Goal: Task Accomplishment & Management: Complete application form

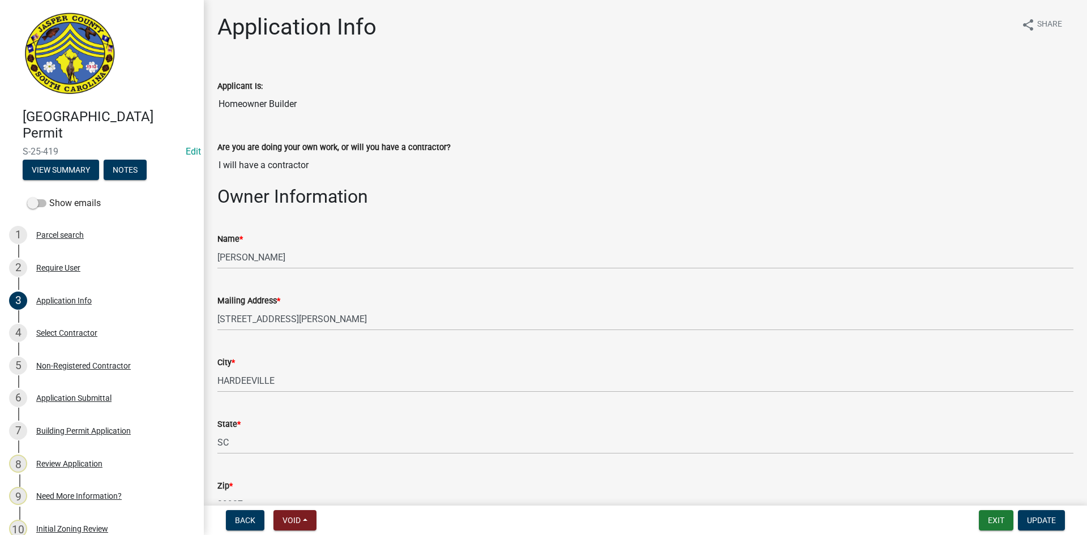
scroll to position [170, 0]
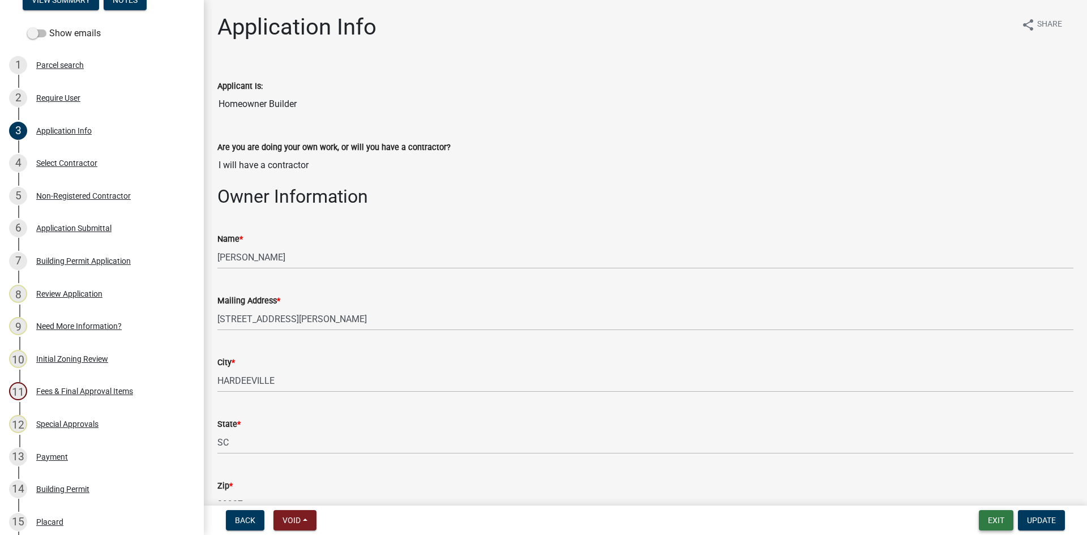
click at [995, 516] on button "Exit" at bounding box center [996, 520] width 35 height 20
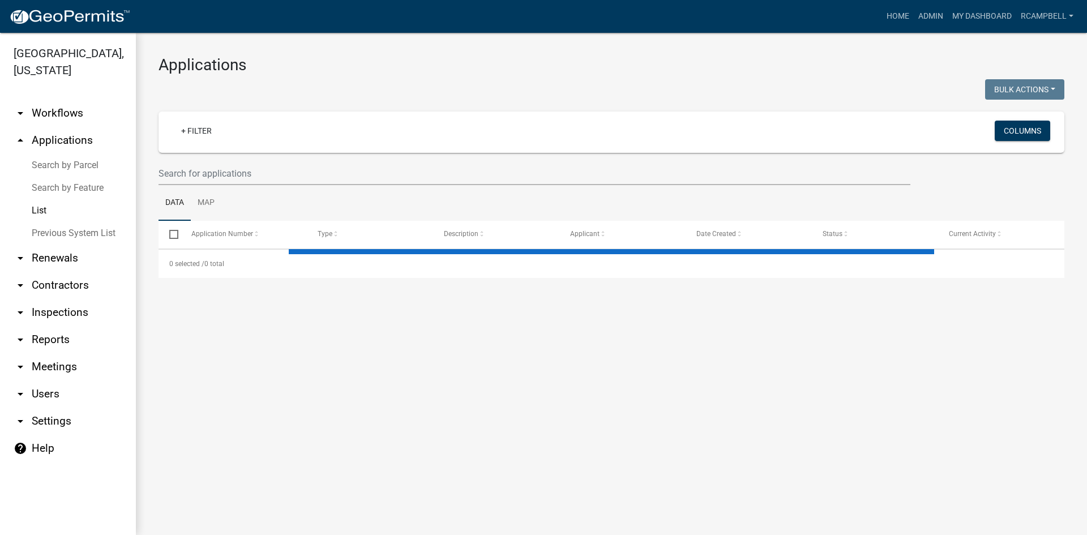
select select "3: 100"
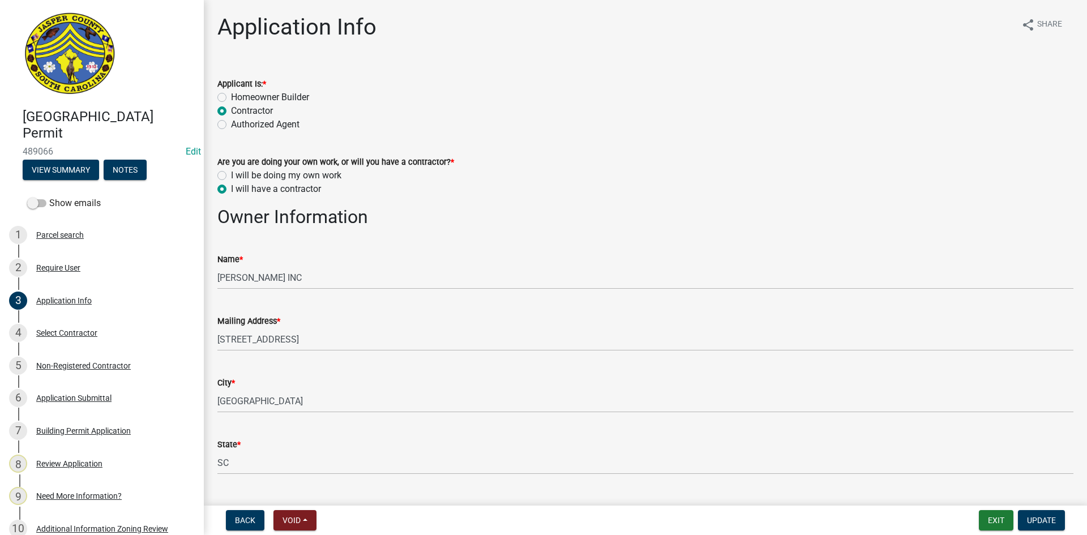
select select "42590599-3c97-479d-b3e9-fbeca9af4fb5"
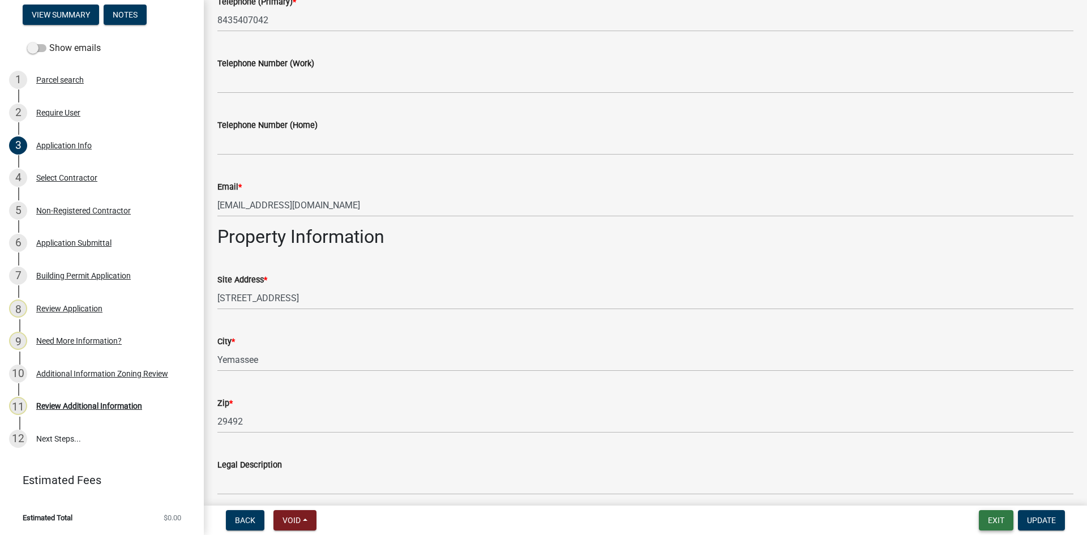
click at [988, 512] on button "Exit" at bounding box center [996, 520] width 35 height 20
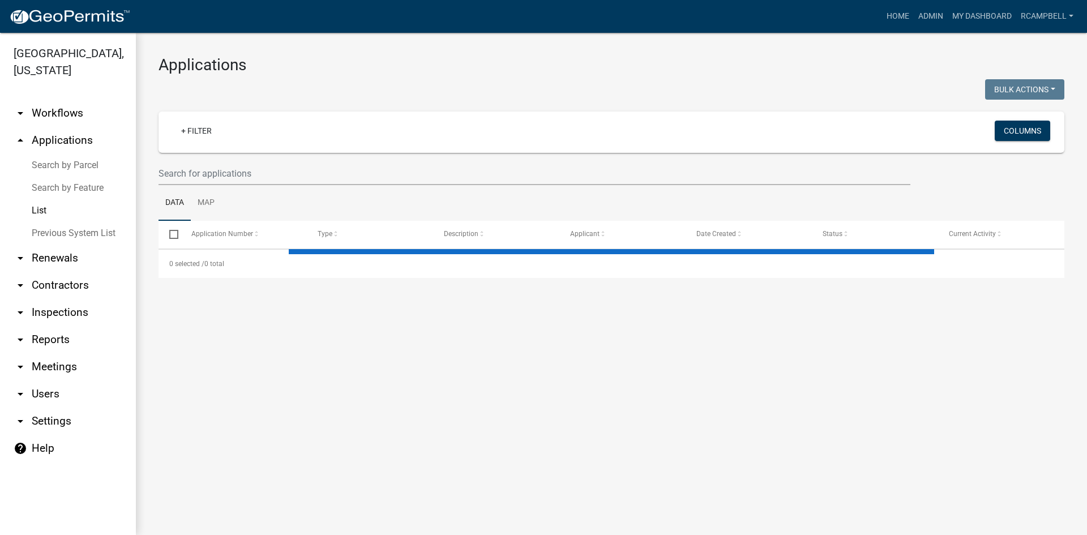
select select "3: 100"
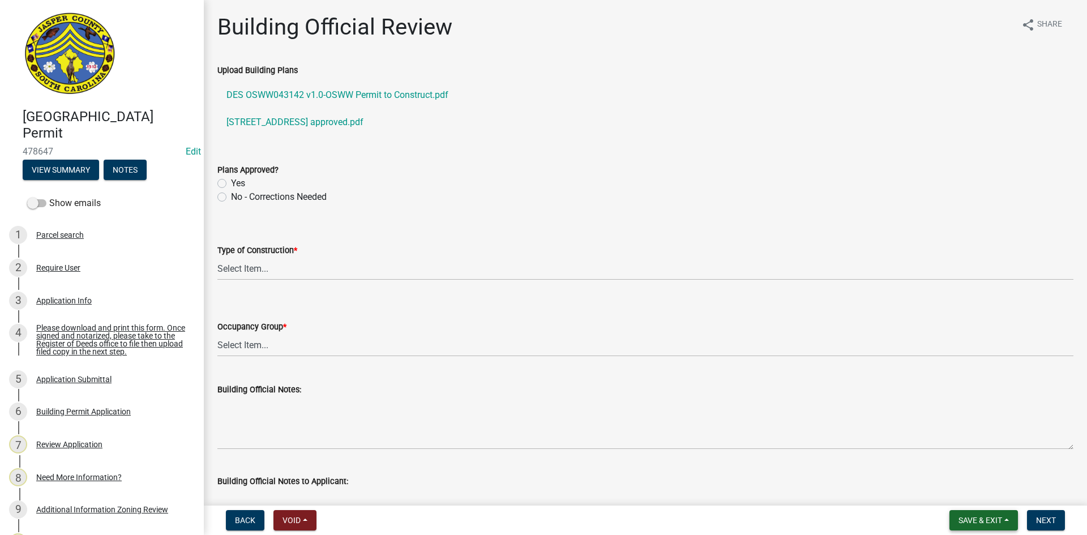
click at [976, 520] on span "Save & Exit" at bounding box center [980, 520] width 44 height 9
click at [953, 492] on button "Save & Exit" at bounding box center [972, 490] width 91 height 27
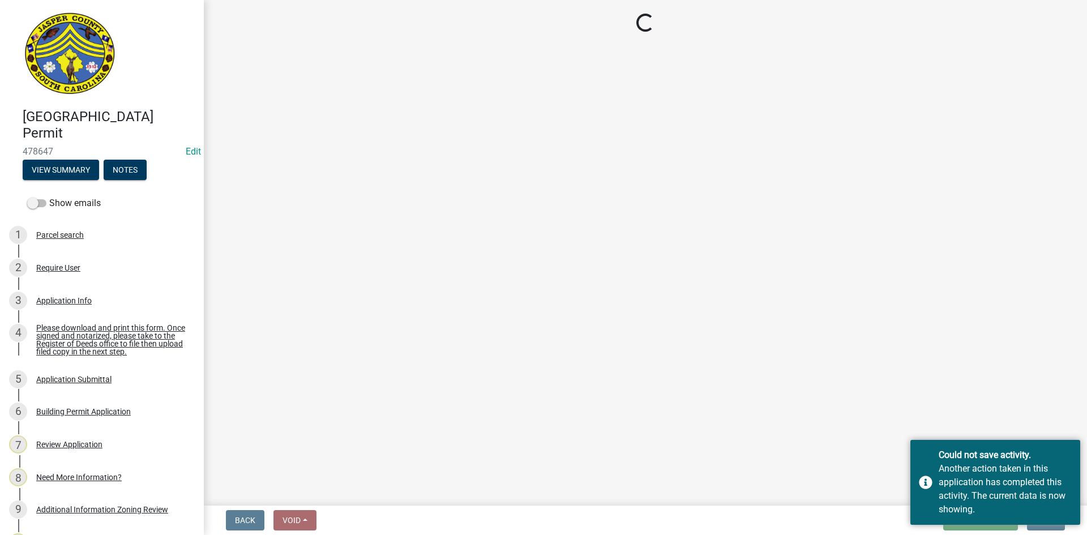
select select "5377c7cd-ae48-4ed2-bc38-366ad0c69dab"
select select "a775bd88-bb11-4979-9dc9-57cd65166191"
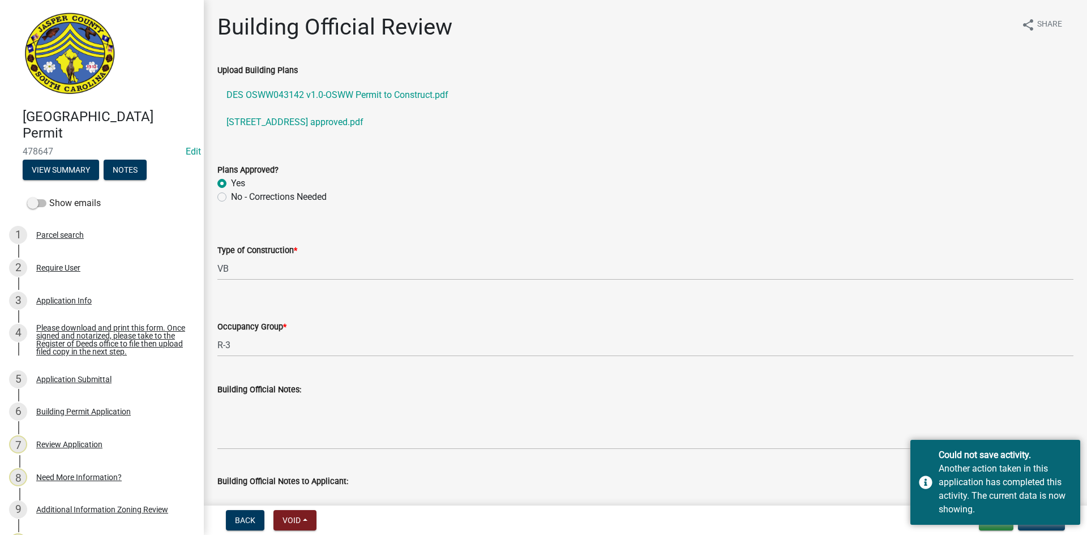
click at [628, 382] on div "Building Official Notes:" at bounding box center [645, 408] width 856 height 83
click at [868, 420] on textarea "Building Official Notes:" at bounding box center [645, 422] width 856 height 53
click at [994, 529] on nav "Back Void Withdraw Lock Expire Void Exit Update" at bounding box center [645, 520] width 883 height 29
drag, startPoint x: 991, startPoint y: 525, endPoint x: 978, endPoint y: 517, distance: 15.5
click at [986, 521] on body "Internet Explorer does NOT work with GeoPermits. Get a new browser for more sec…" at bounding box center [543, 267] width 1087 height 535
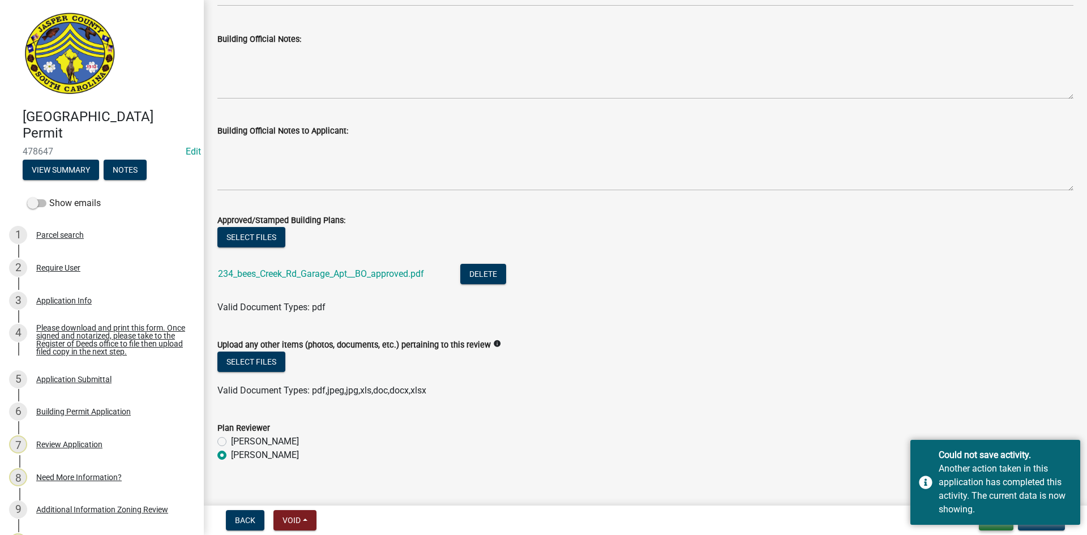
scroll to position [366, 0]
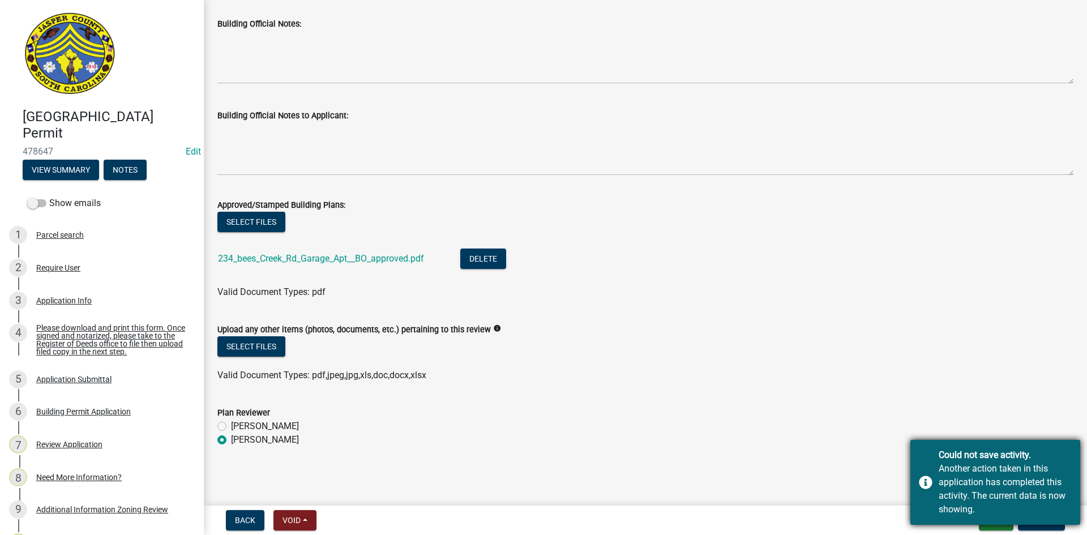
click at [923, 481] on div "Could not save activity. Another action taken in this application has completed…" at bounding box center [995, 482] width 170 height 85
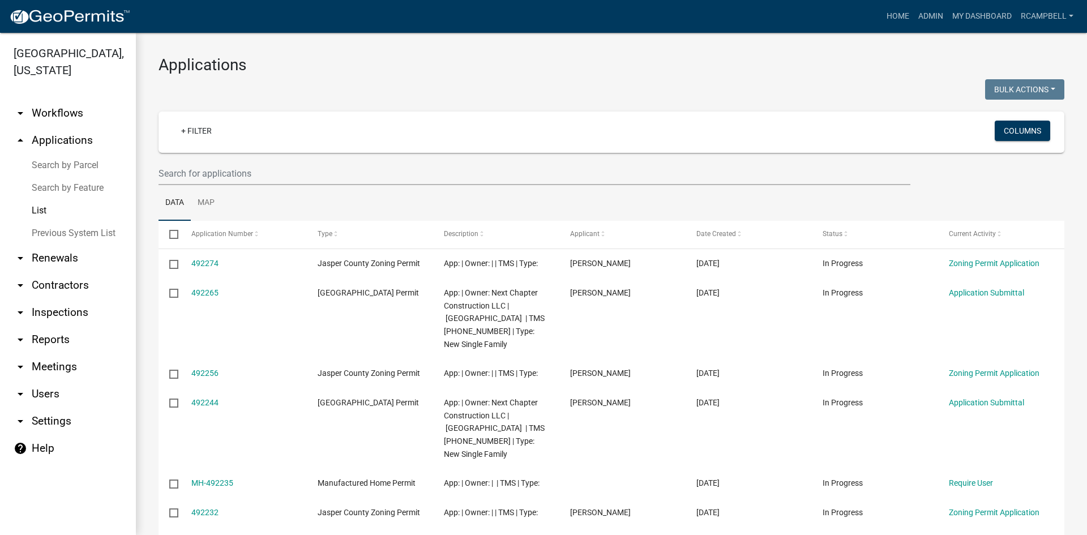
select select "3: 100"
click at [213, 173] on input "text" at bounding box center [535, 173] width 752 height 23
drag, startPoint x: 212, startPoint y: 172, endPoint x: 174, endPoint y: 173, distance: 37.9
click at [174, 173] on input "text" at bounding box center [535, 173] width 752 height 23
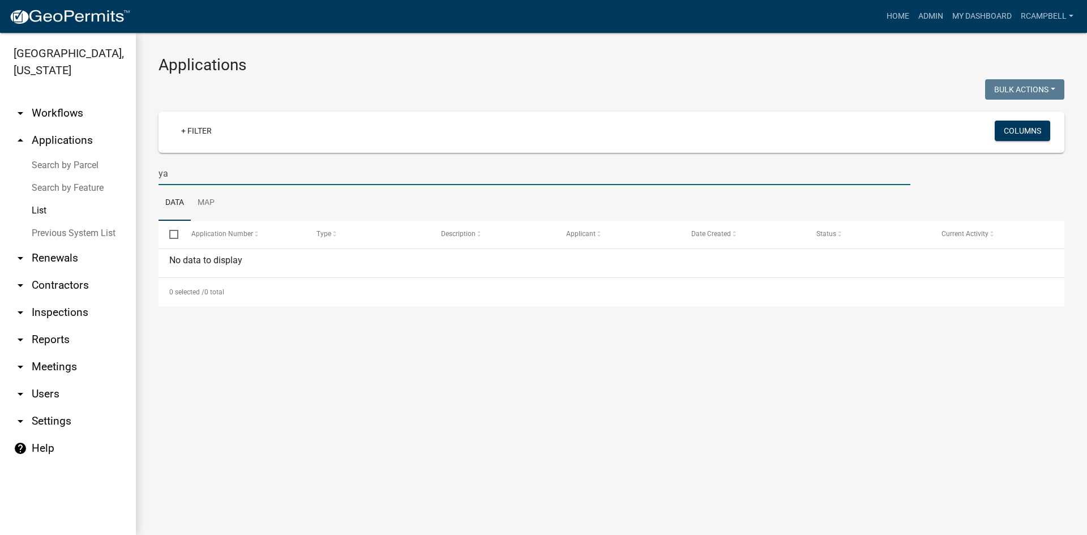
type input "y"
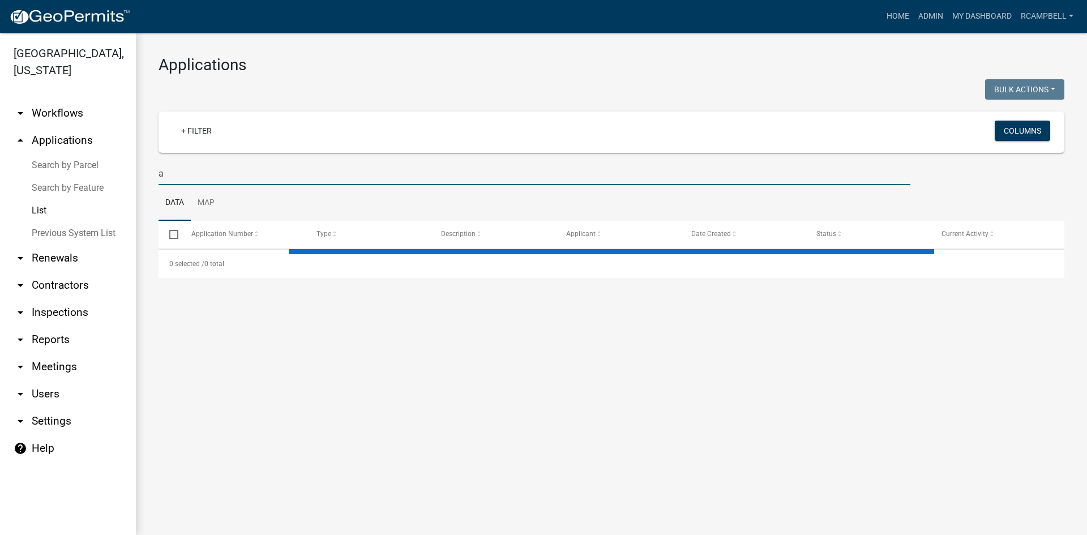
type input "ar"
select select "3: 100"
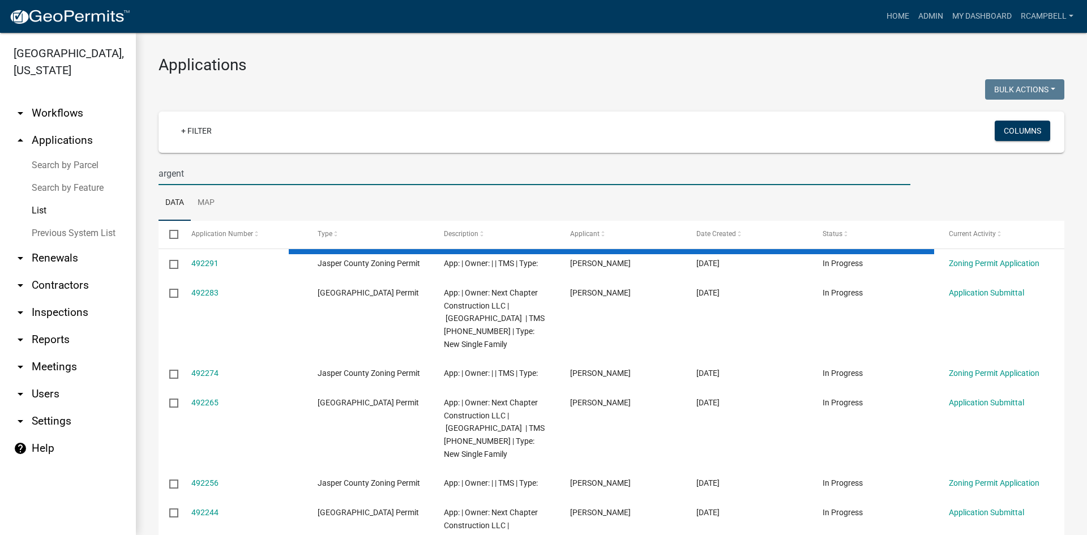
type input "argent"
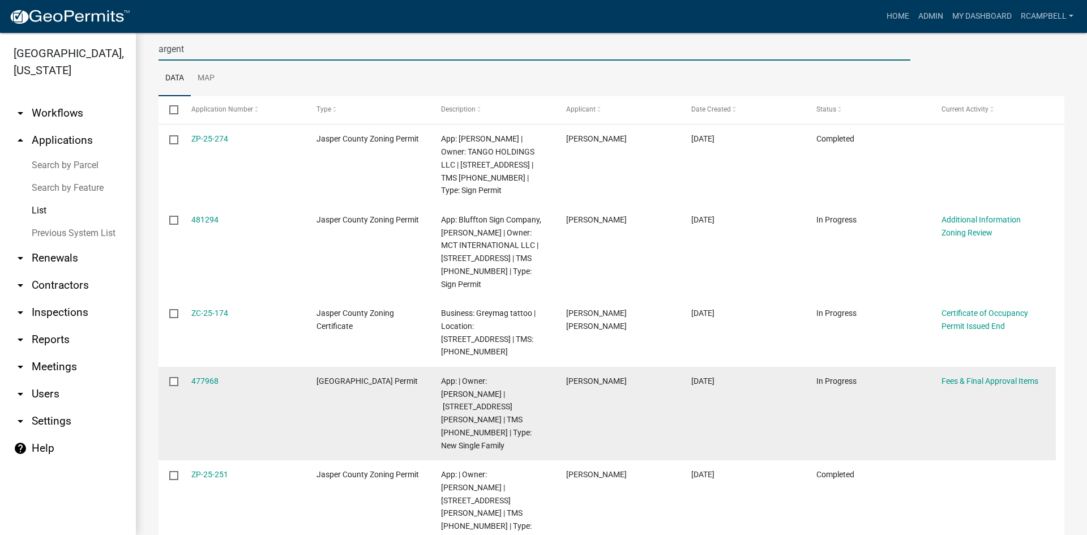
scroll to position [113, 0]
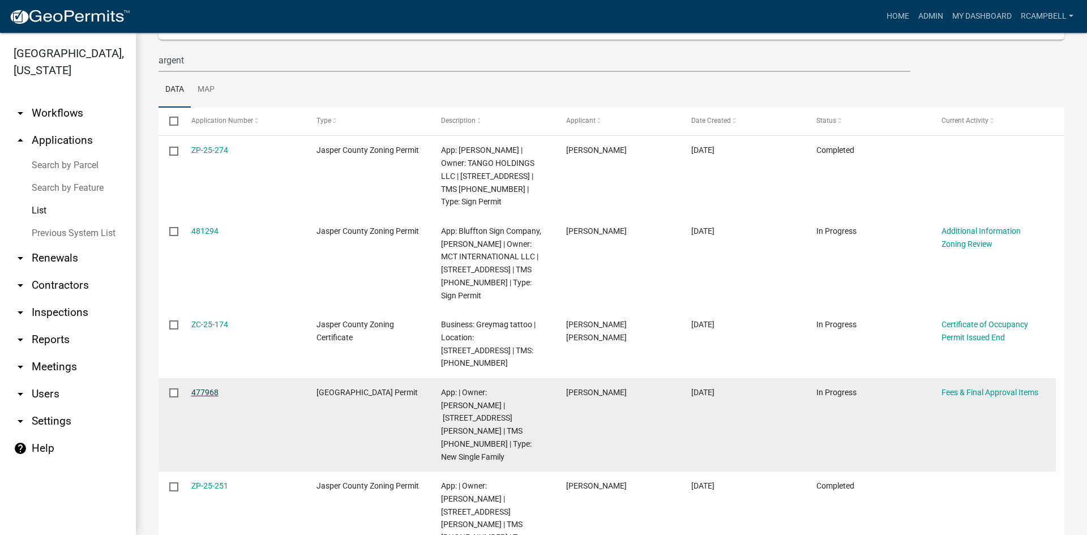
click at [195, 388] on link "477968" at bounding box center [204, 392] width 27 height 9
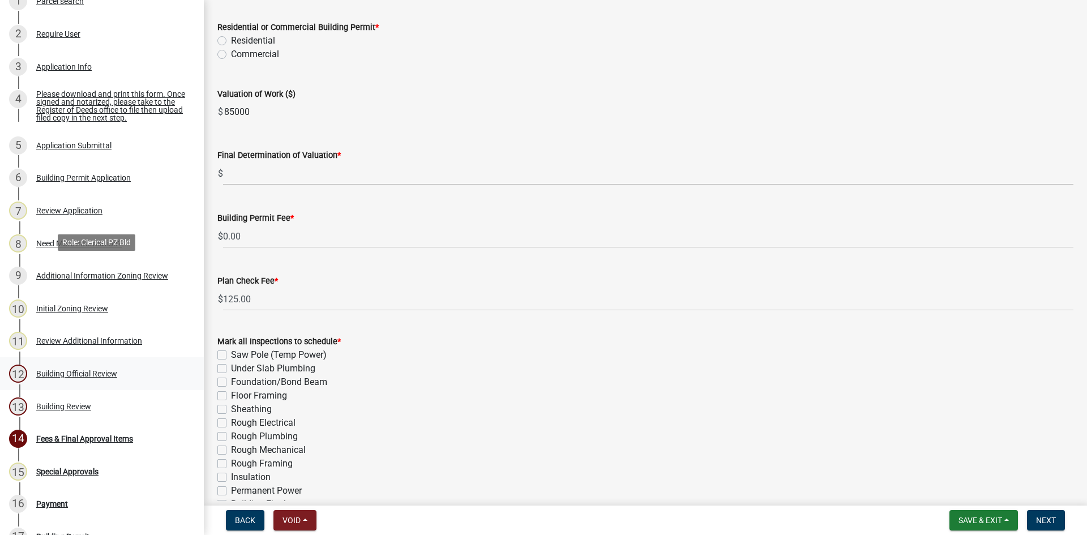
scroll to position [283, 0]
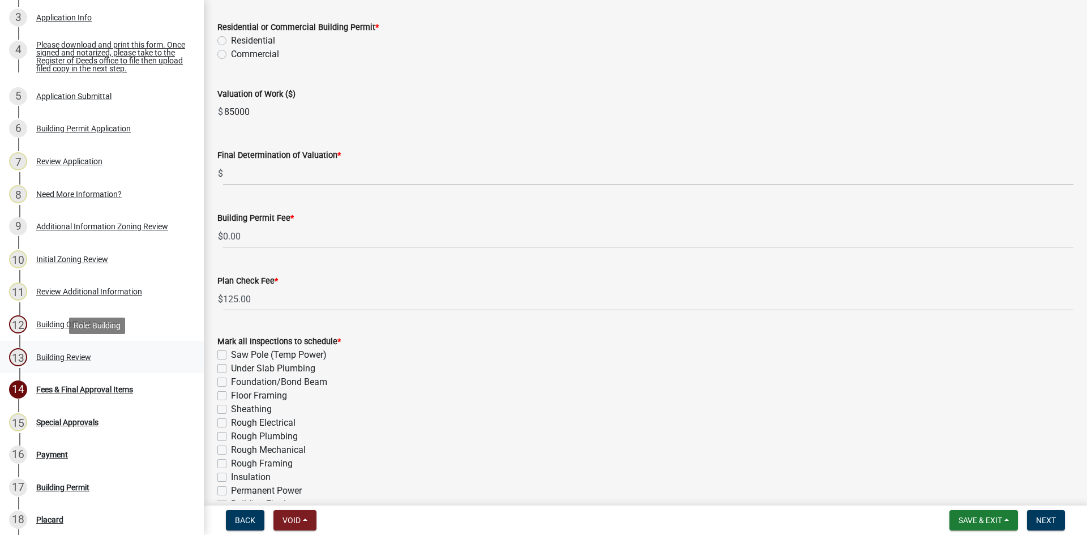
click at [73, 357] on div "Building Review" at bounding box center [63, 357] width 55 height 8
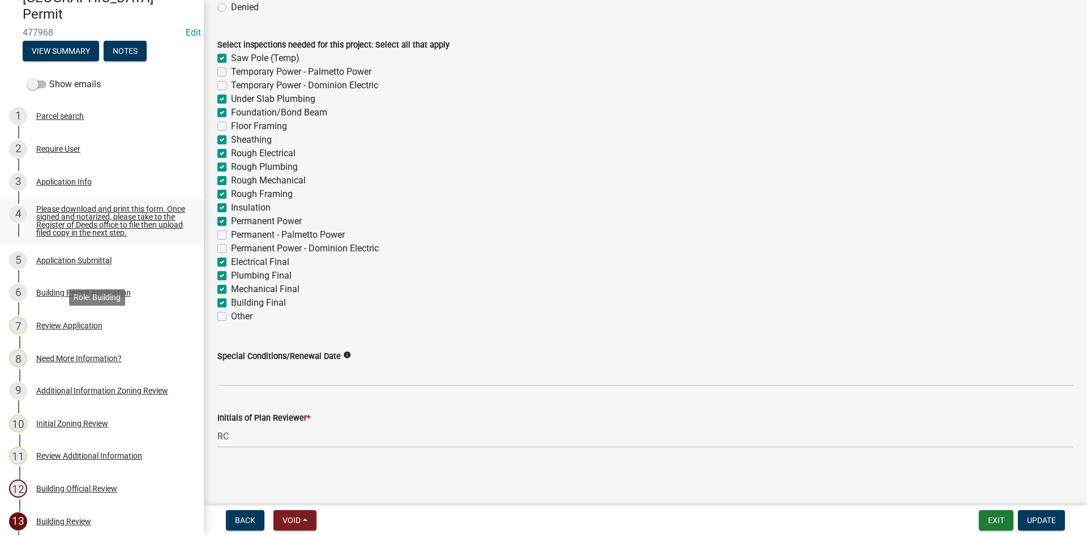
scroll to position [0, 0]
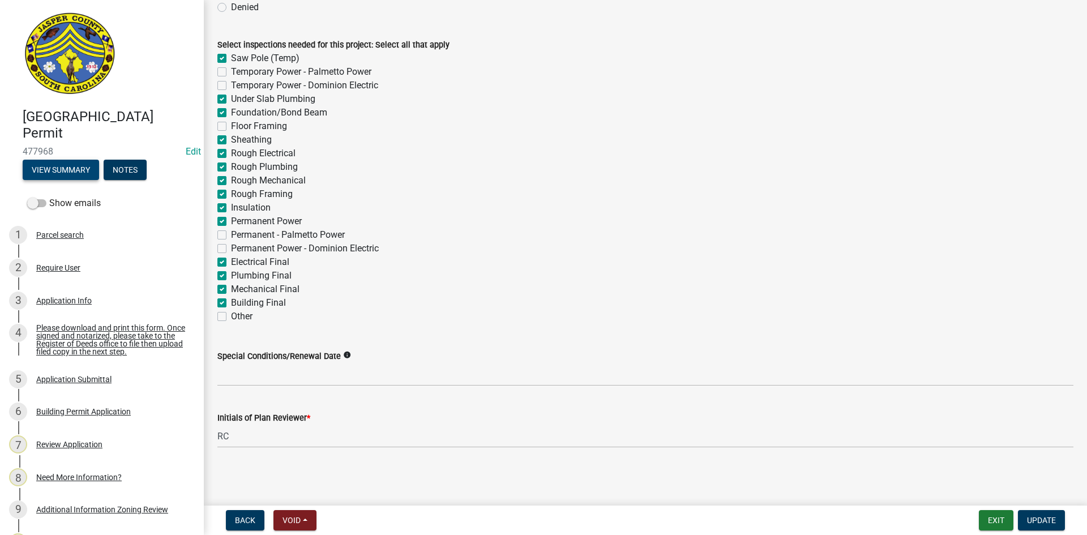
click at [74, 174] on button "View Summary" at bounding box center [61, 170] width 76 height 20
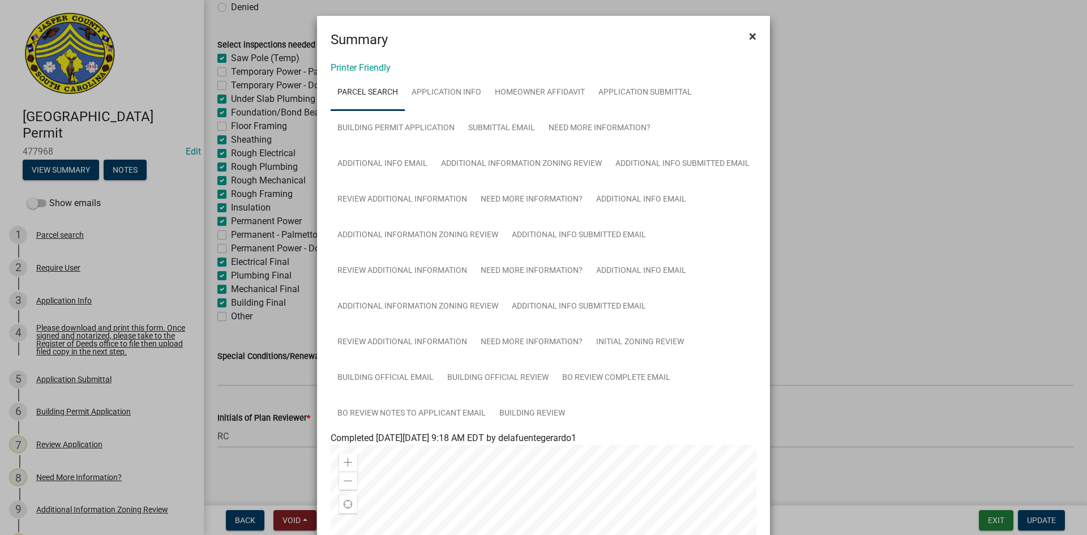
drag, startPoint x: 746, startPoint y: 37, endPoint x: 752, endPoint y: 37, distance: 6.3
click at [752, 37] on button "×" at bounding box center [752, 36] width 25 height 32
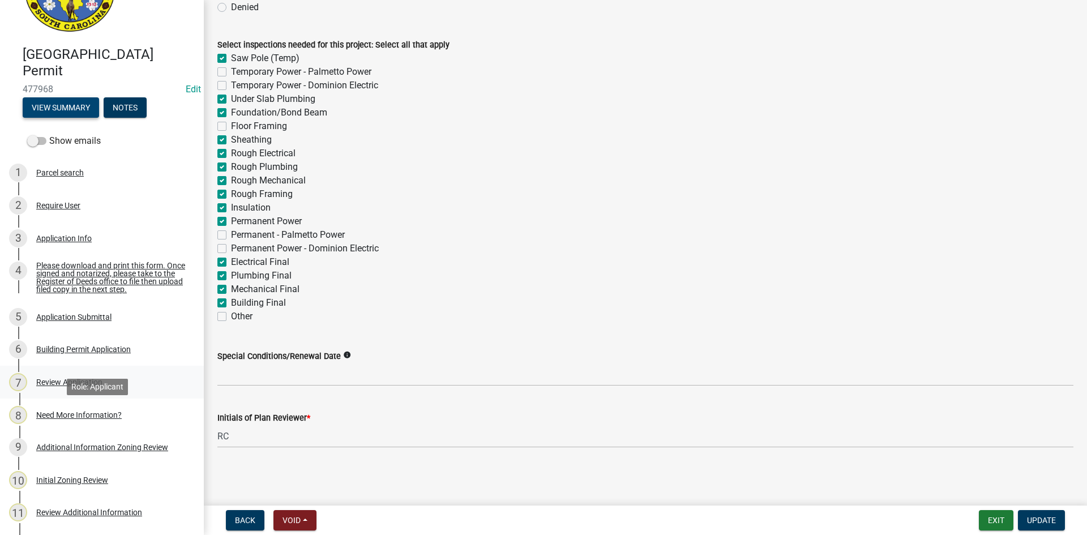
scroll to position [113, 0]
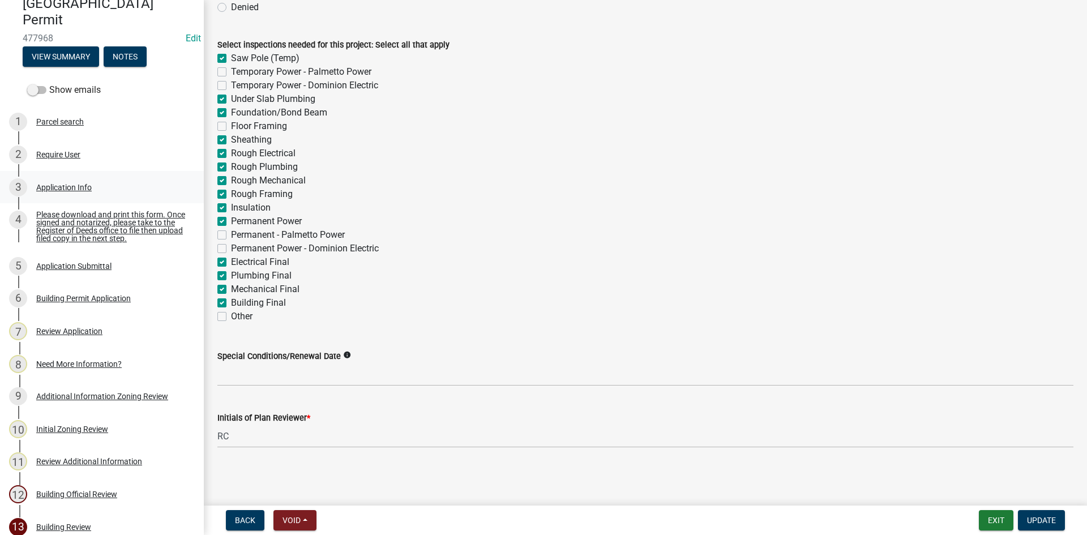
click at [57, 199] on link "3 Application Info" at bounding box center [102, 187] width 204 height 33
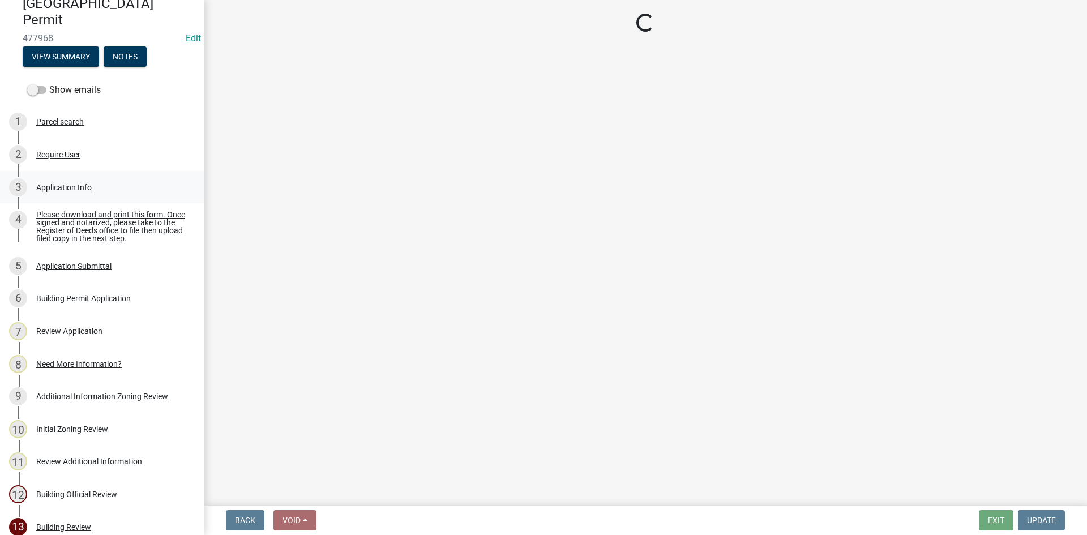
scroll to position [0, 0]
click at [56, 196] on link "3 Application Info" at bounding box center [102, 187] width 204 height 33
select select "42590599-3c97-479d-b3e9-fbeca9af4fb5"
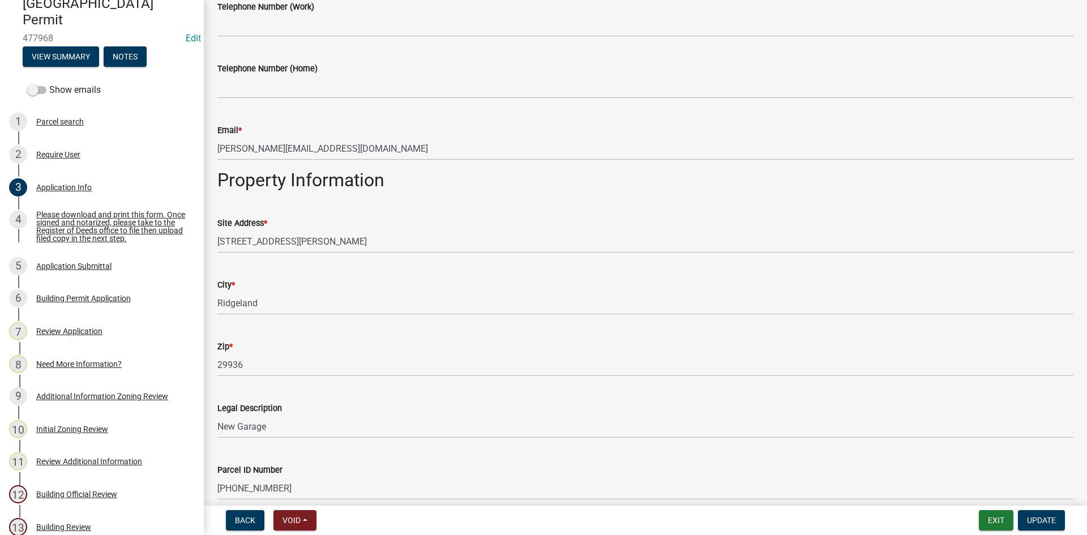
scroll to position [683, 0]
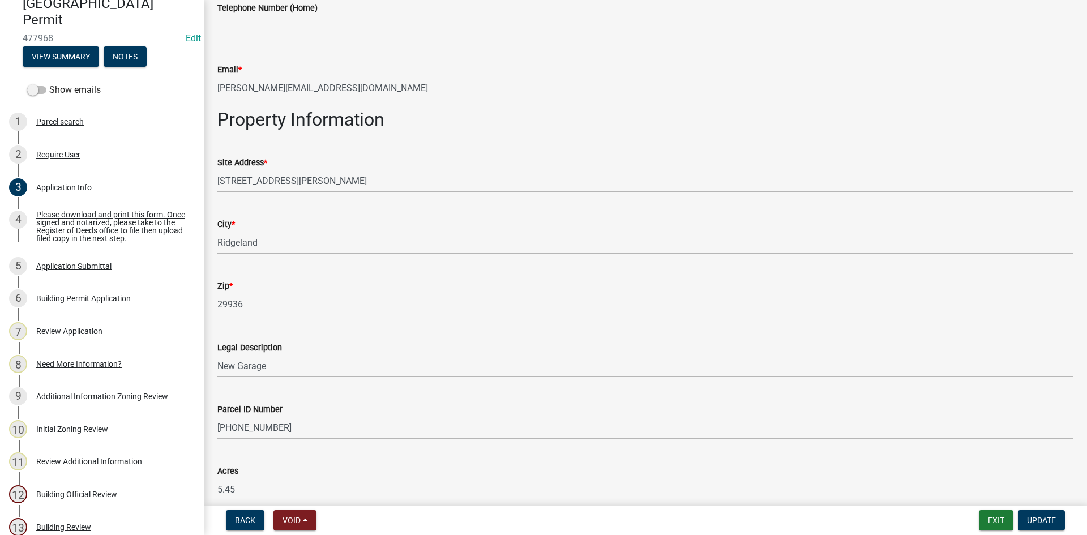
select select "42590599-3c97-479d-b3e9-fbeca9af4fb5"
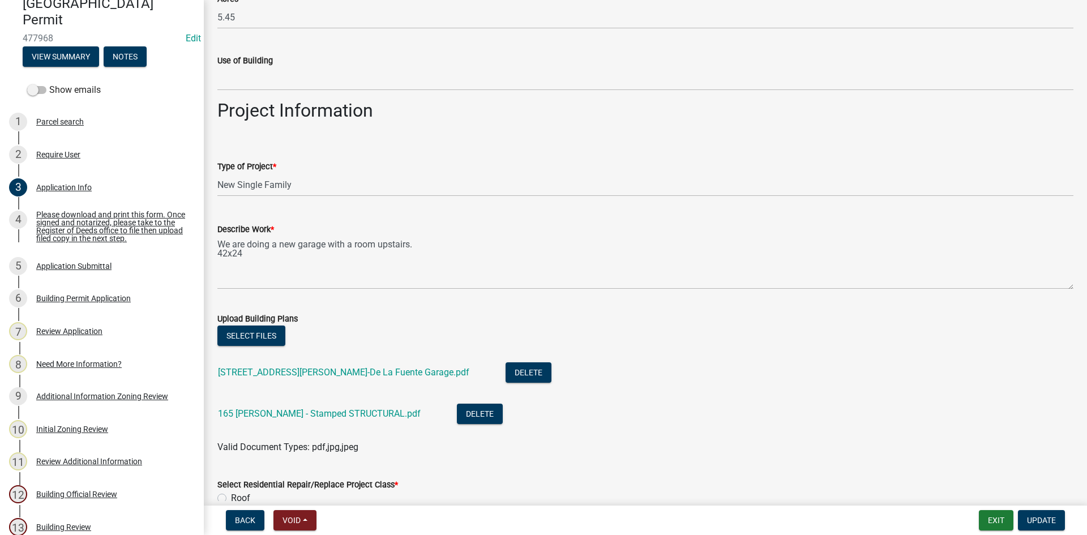
scroll to position [1189, 0]
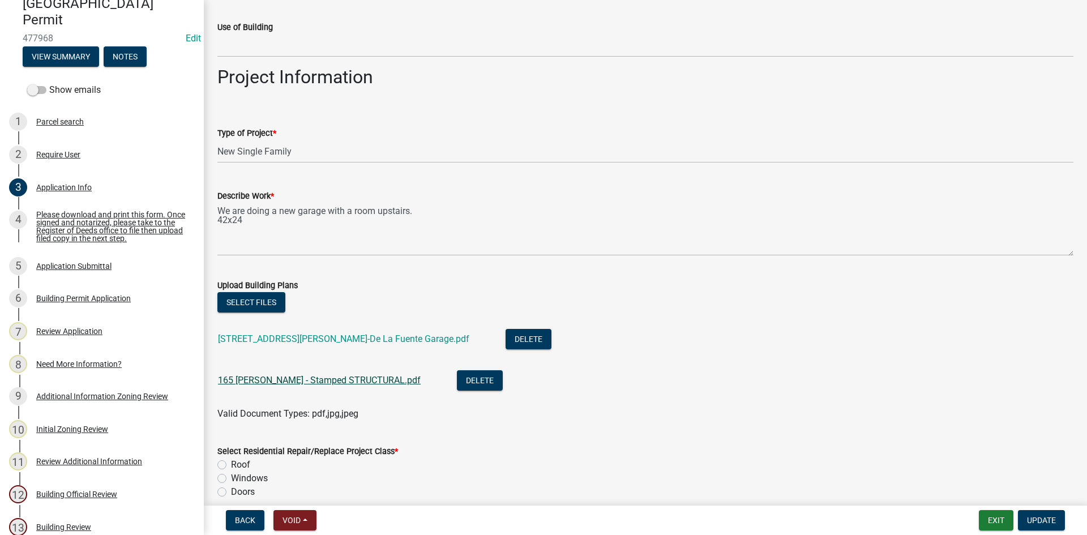
click at [312, 378] on link "165 [PERSON_NAME] - Stamped STRUCTURAL.pdf" at bounding box center [319, 380] width 203 height 11
click at [252, 379] on link "165 [PERSON_NAME] - Stamped STRUCTURAL.pdf" at bounding box center [319, 380] width 203 height 11
click at [457, 379] on button "Delete" at bounding box center [480, 380] width 46 height 20
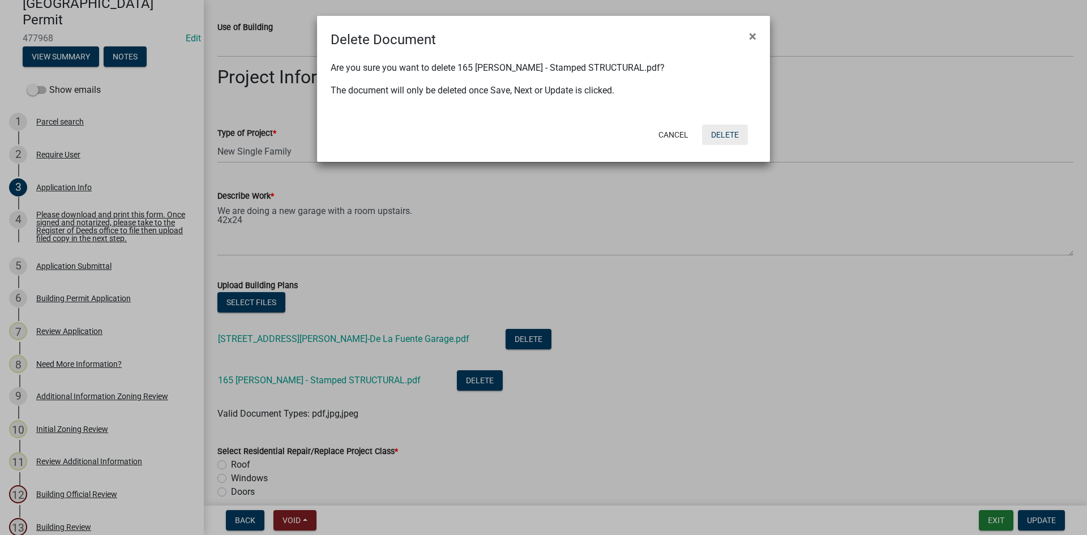
click at [721, 135] on button "Delete" at bounding box center [725, 135] width 46 height 20
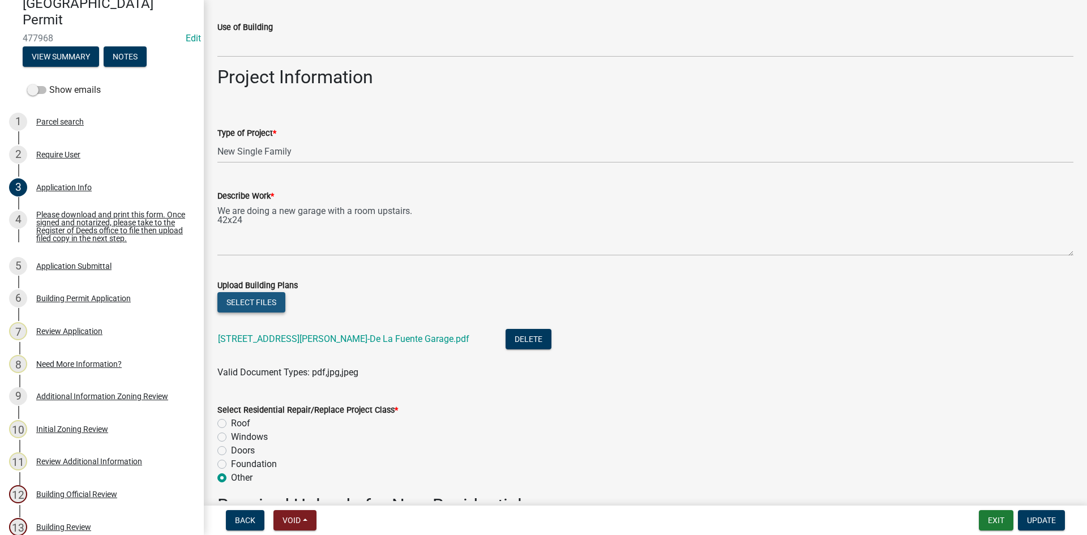
click at [266, 294] on button "Select files" at bounding box center [251, 302] width 68 height 20
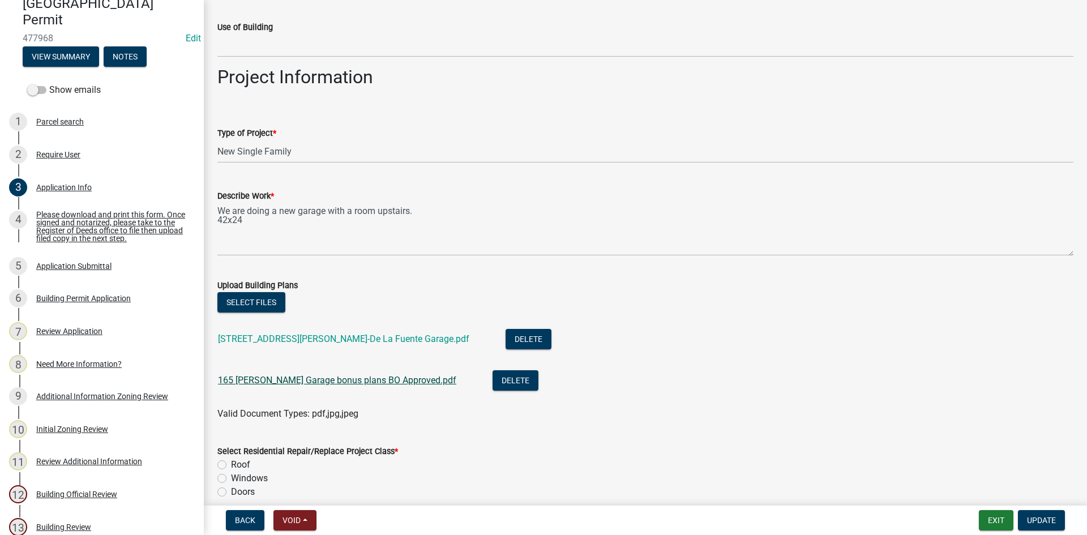
click at [353, 378] on link "165 [PERSON_NAME] Garage bonus plans BO Approved.pdf" at bounding box center [337, 380] width 238 height 11
click at [506, 338] on button "Delete" at bounding box center [529, 339] width 46 height 20
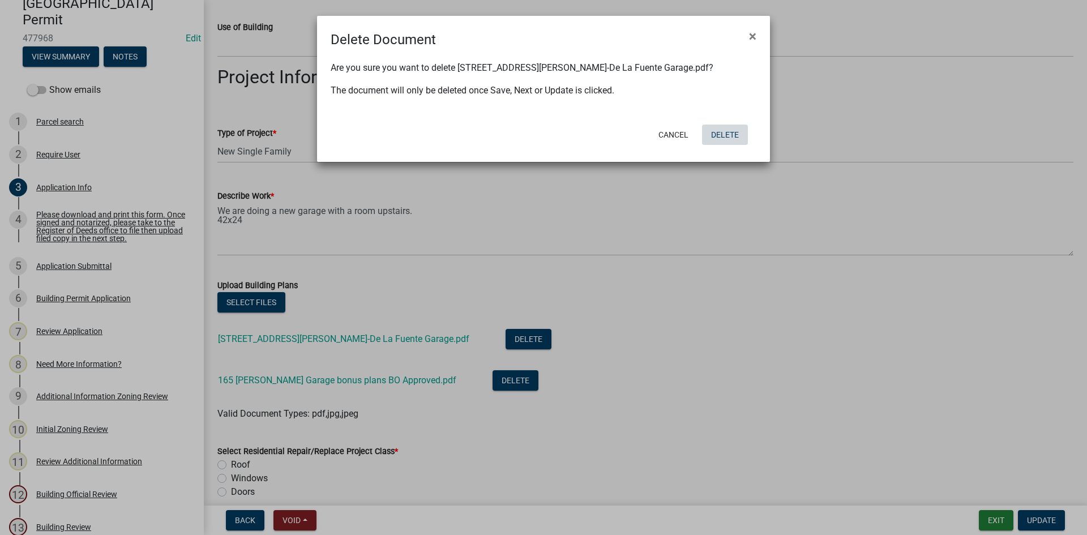
click at [725, 136] on button "Delete" at bounding box center [725, 135] width 46 height 20
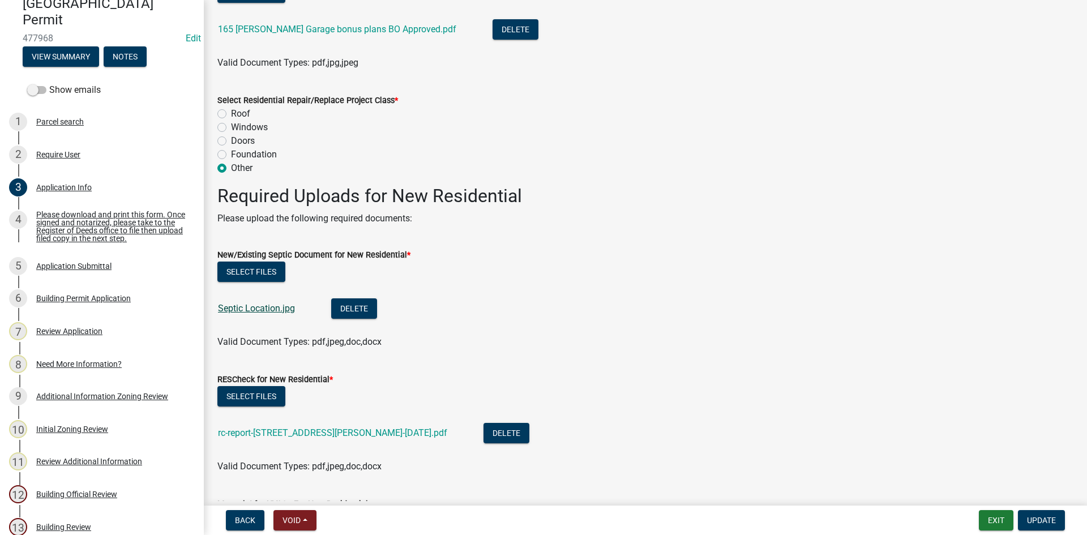
scroll to position [1528, 0]
